Goal: Communication & Community: Connect with others

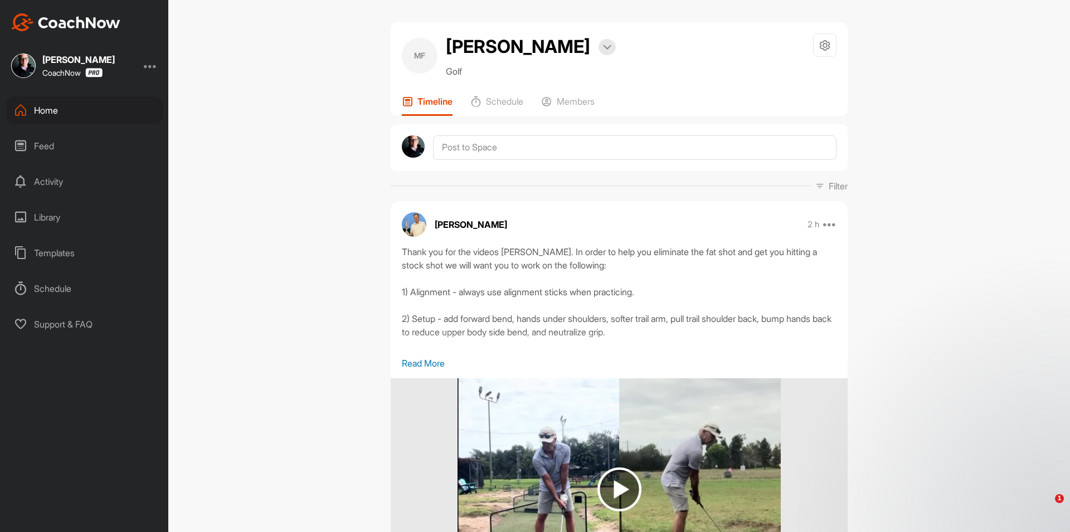
click at [96, 112] on div "Home" at bounding box center [84, 110] width 157 height 28
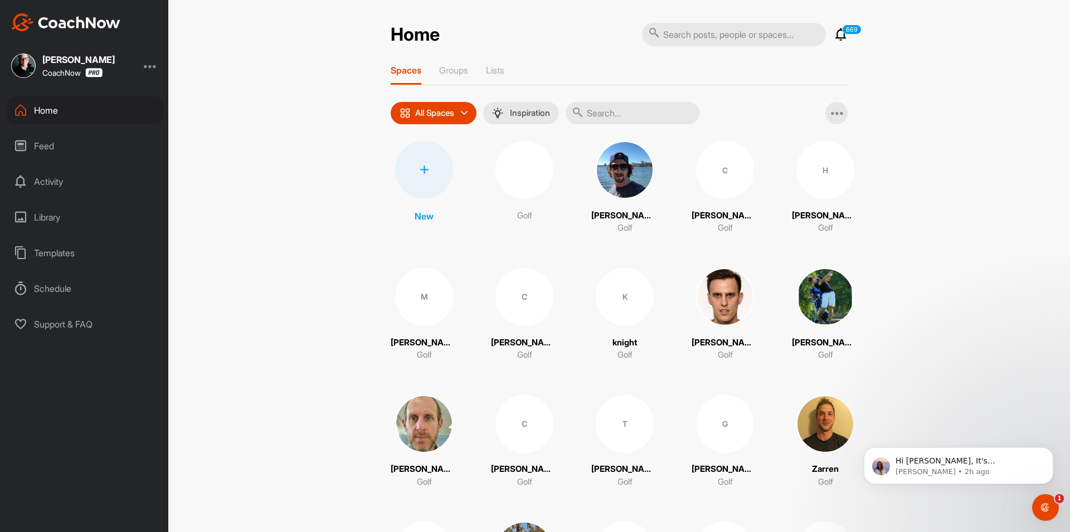
click at [585, 112] on input "text" at bounding box center [633, 113] width 134 height 22
paste input "[PERSON_NAME]"
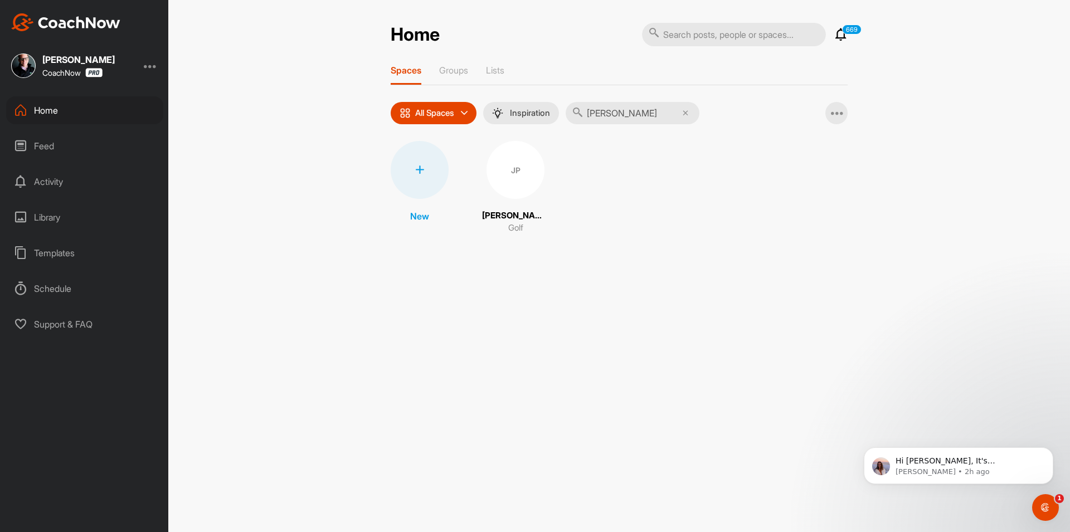
type input "[PERSON_NAME]"
click at [508, 177] on div "JP" at bounding box center [516, 170] width 58 height 58
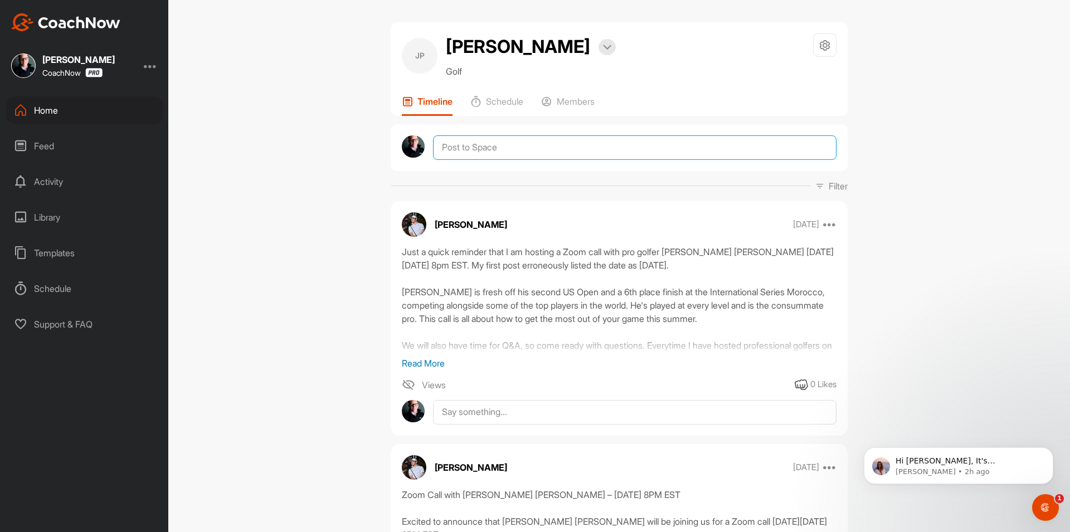
click at [477, 151] on textarea at bounding box center [635, 147] width 404 height 25
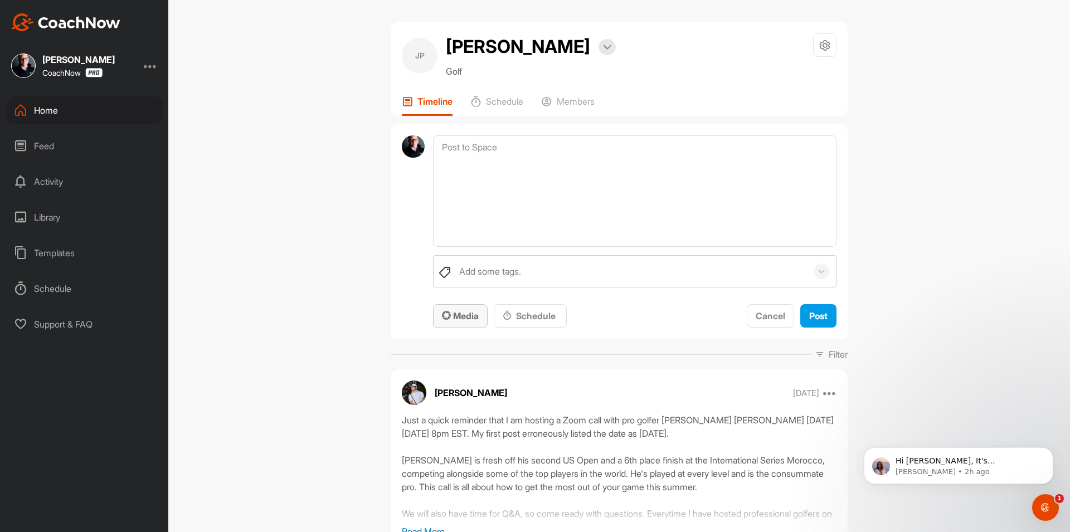
click at [467, 312] on span "Media" at bounding box center [460, 316] width 37 height 11
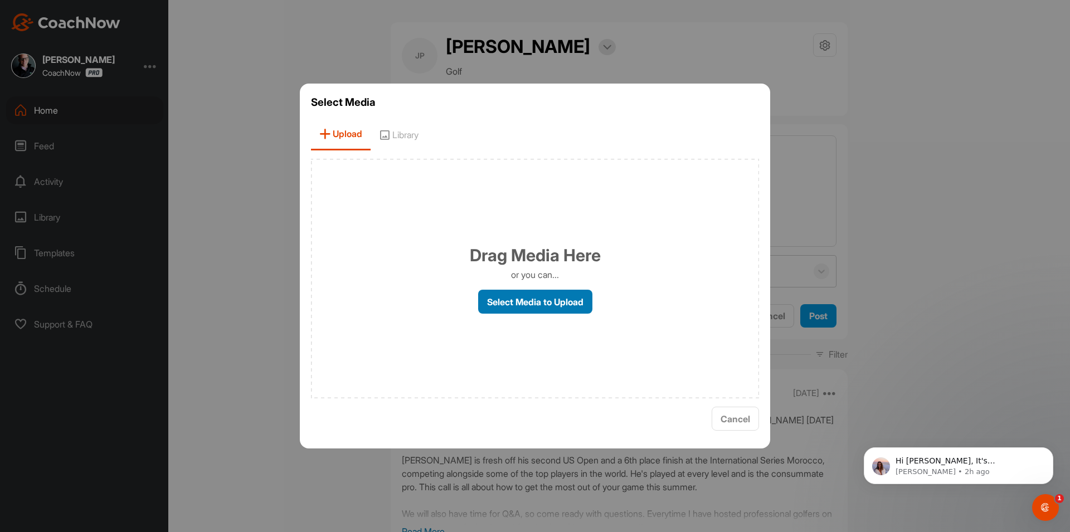
click at [548, 301] on label "Select Media to Upload" at bounding box center [535, 302] width 114 height 24
click at [0, 0] on input "Select Media to Upload" at bounding box center [0, 0] width 0 height 0
click at [513, 297] on label "Select Media to Upload" at bounding box center [535, 302] width 114 height 24
click at [0, 0] on input "Select Media to Upload" at bounding box center [0, 0] width 0 height 0
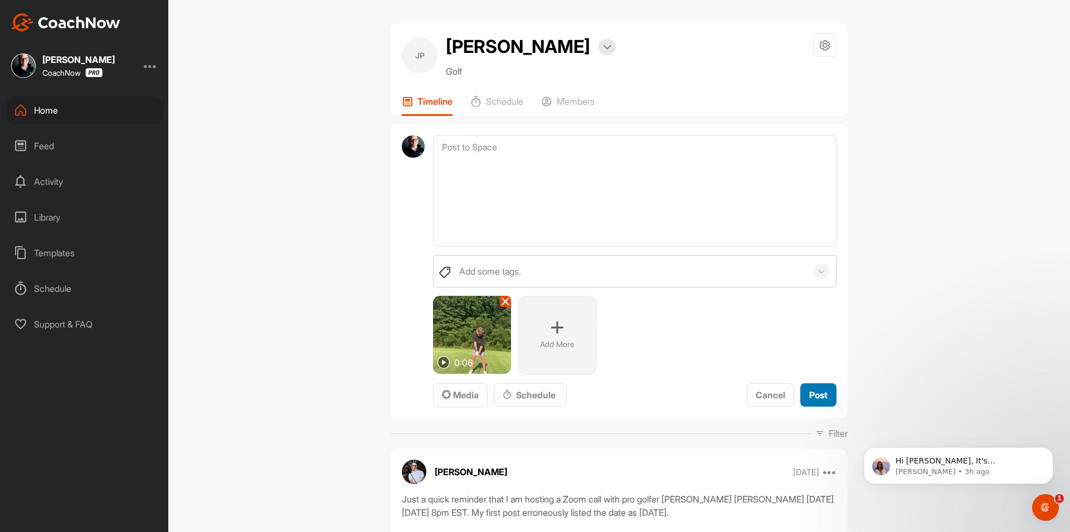
click at [816, 404] on button "Post" at bounding box center [819, 396] width 36 height 24
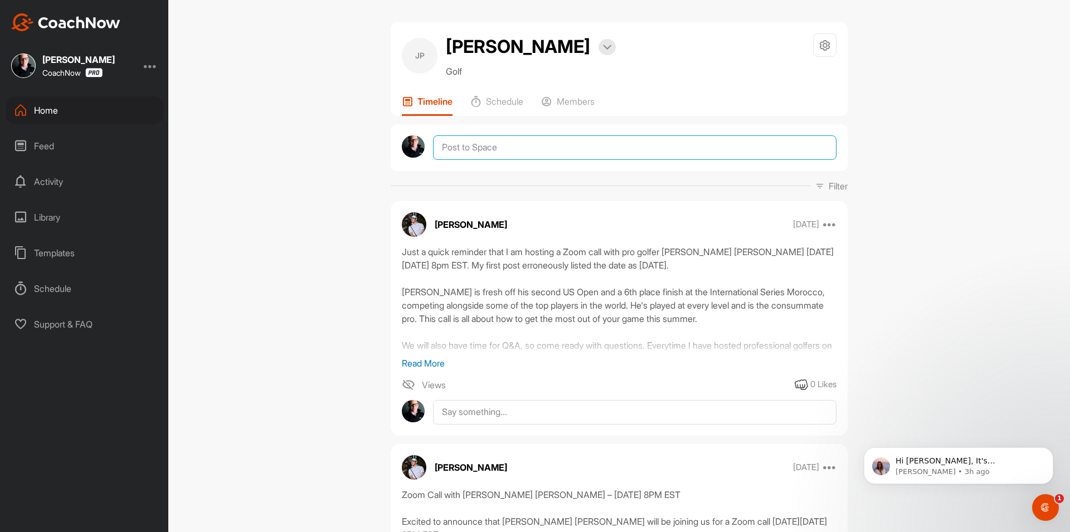
click at [487, 149] on textarea at bounding box center [635, 147] width 404 height 25
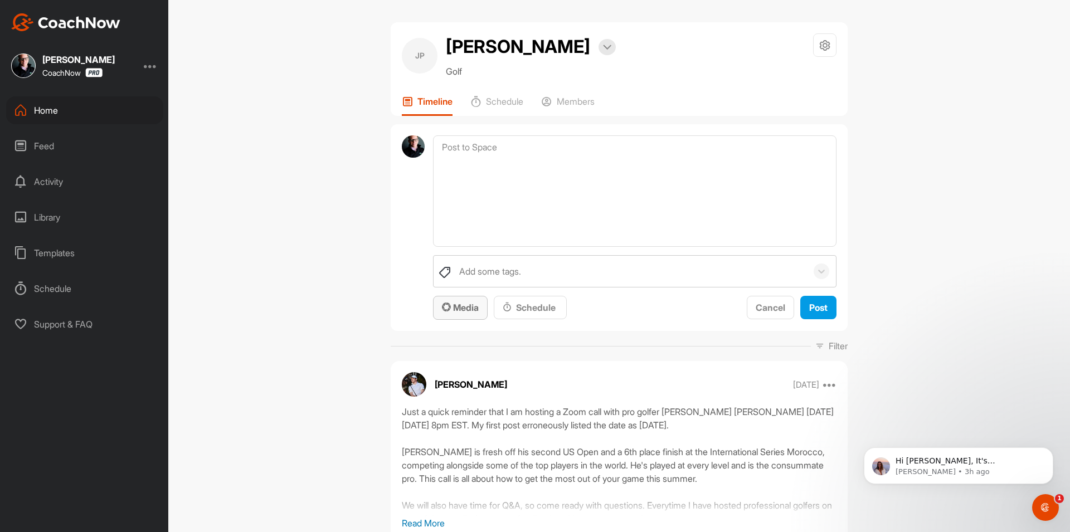
click at [459, 309] on span "Media" at bounding box center [460, 307] width 37 height 11
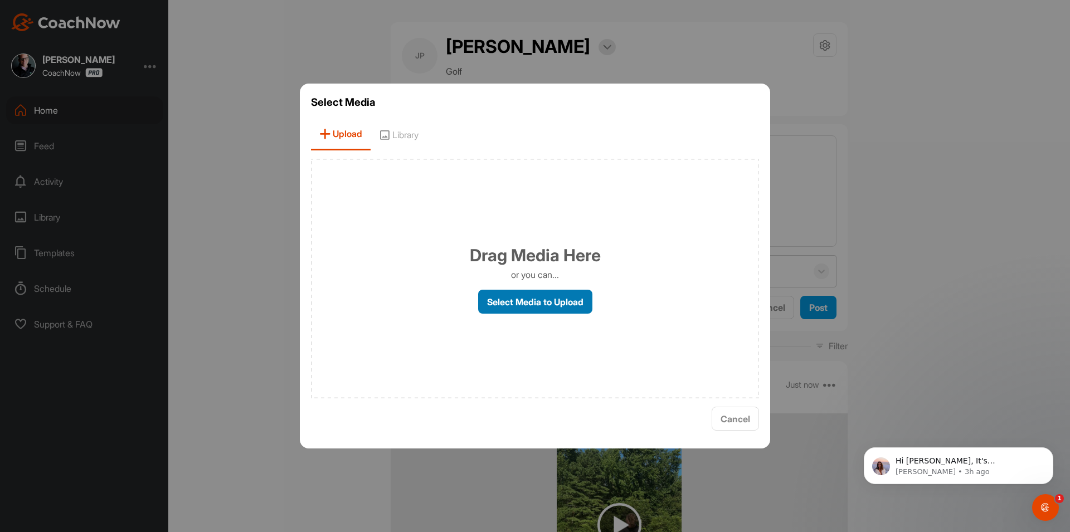
click at [522, 302] on label "Select Media to Upload" at bounding box center [535, 302] width 114 height 24
click at [0, 0] on input "Select Media to Upload" at bounding box center [0, 0] width 0 height 0
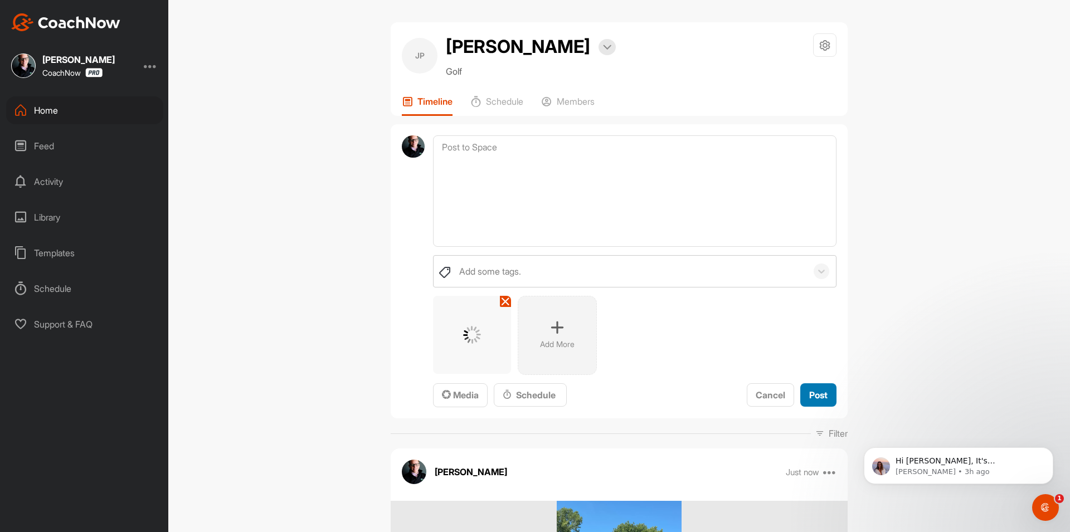
click at [810, 397] on span "Post" at bounding box center [819, 395] width 18 height 11
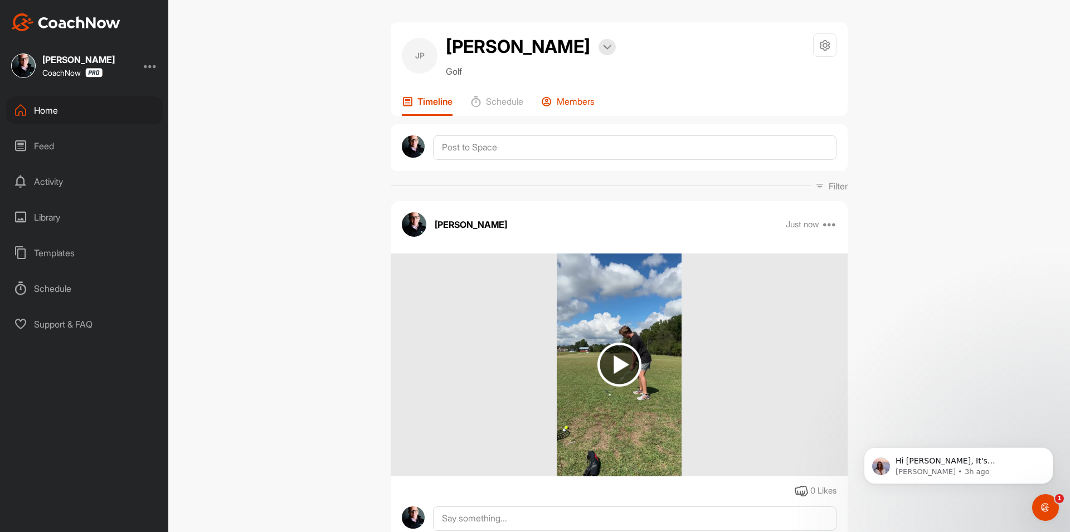
click at [565, 108] on div "Members" at bounding box center [568, 106] width 54 height 20
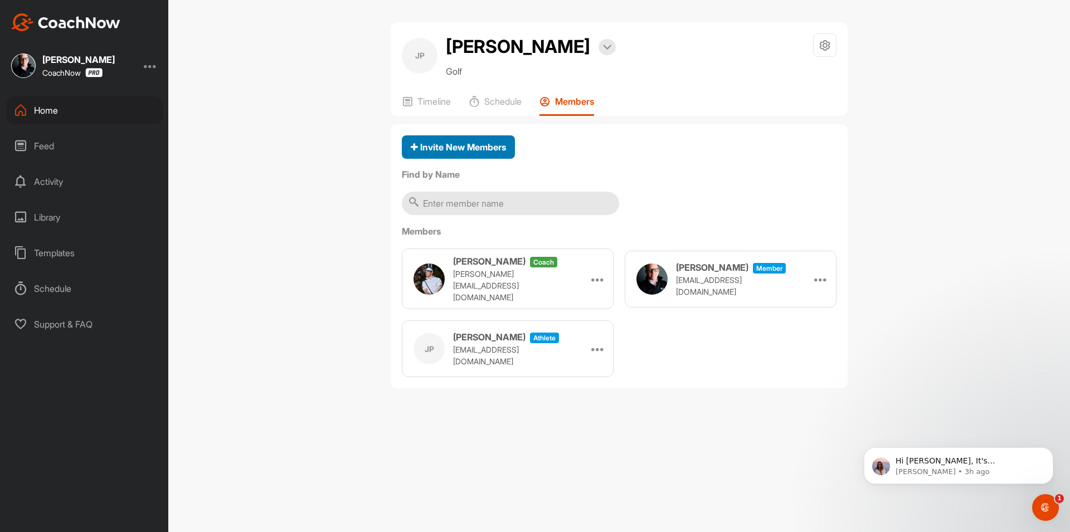
click at [462, 151] on span "Invite New Members" at bounding box center [458, 147] width 95 height 11
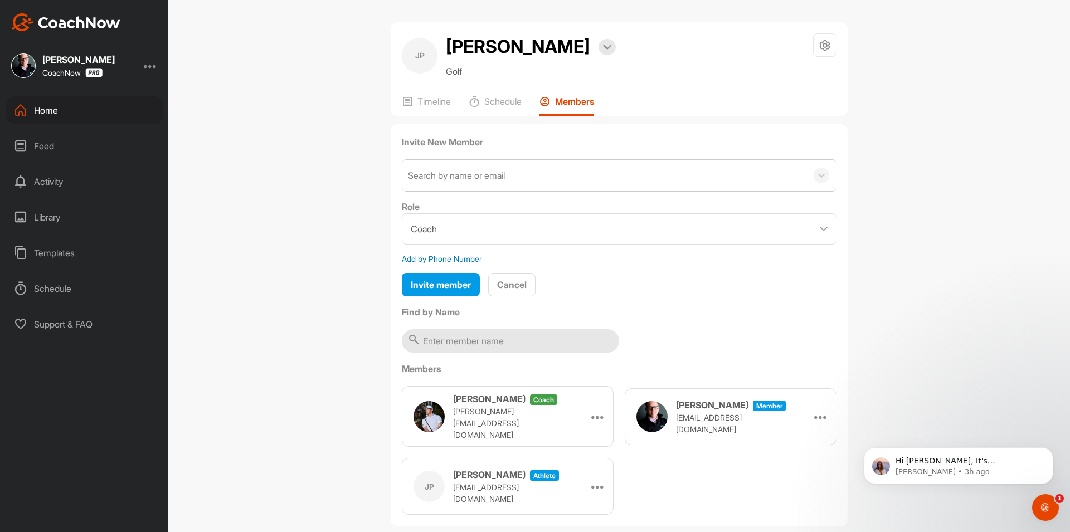
click at [474, 180] on div "Search by name or email" at bounding box center [456, 175] width 97 height 13
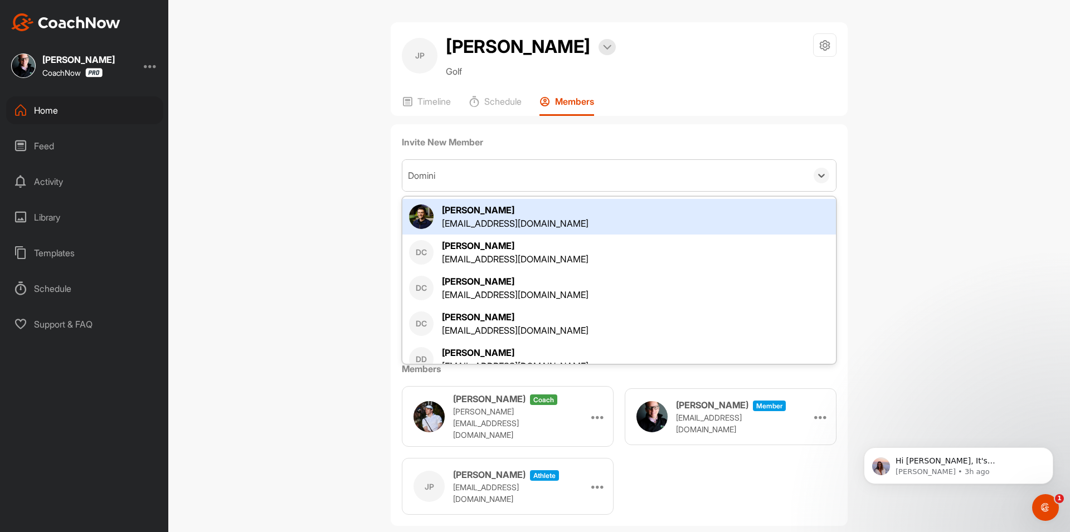
type input "[PERSON_NAME]"
click at [510, 213] on div "[PERSON_NAME]" at bounding box center [515, 209] width 147 height 13
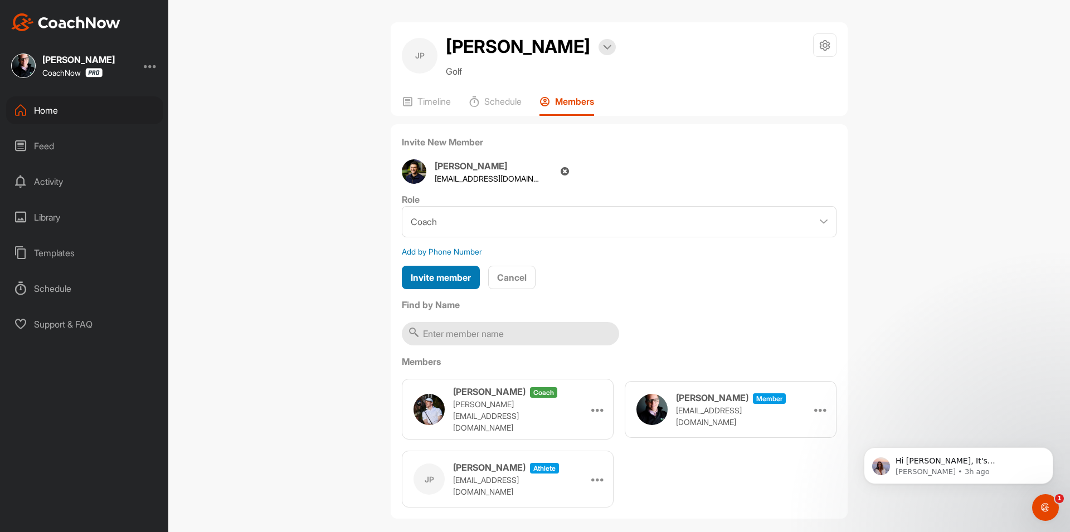
click at [448, 281] on span "Invite member" at bounding box center [441, 277] width 60 height 11
